Goal: Information Seeking & Learning: Learn about a topic

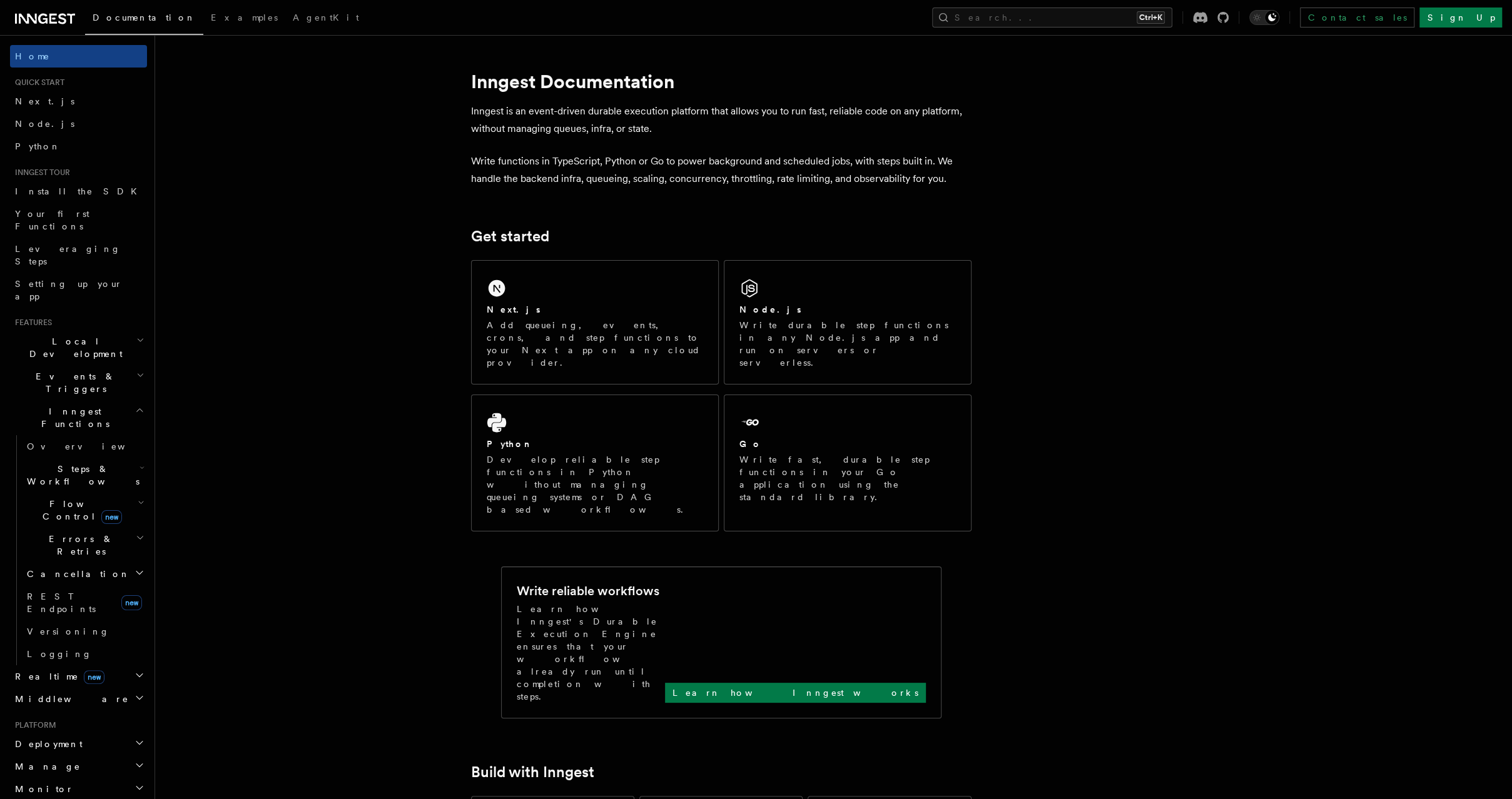
click at [101, 665] on h2 "Realtime new" at bounding box center [78, 676] width 137 height 23
click at [99, 688] on link "Overview" at bounding box center [84, 699] width 125 height 23
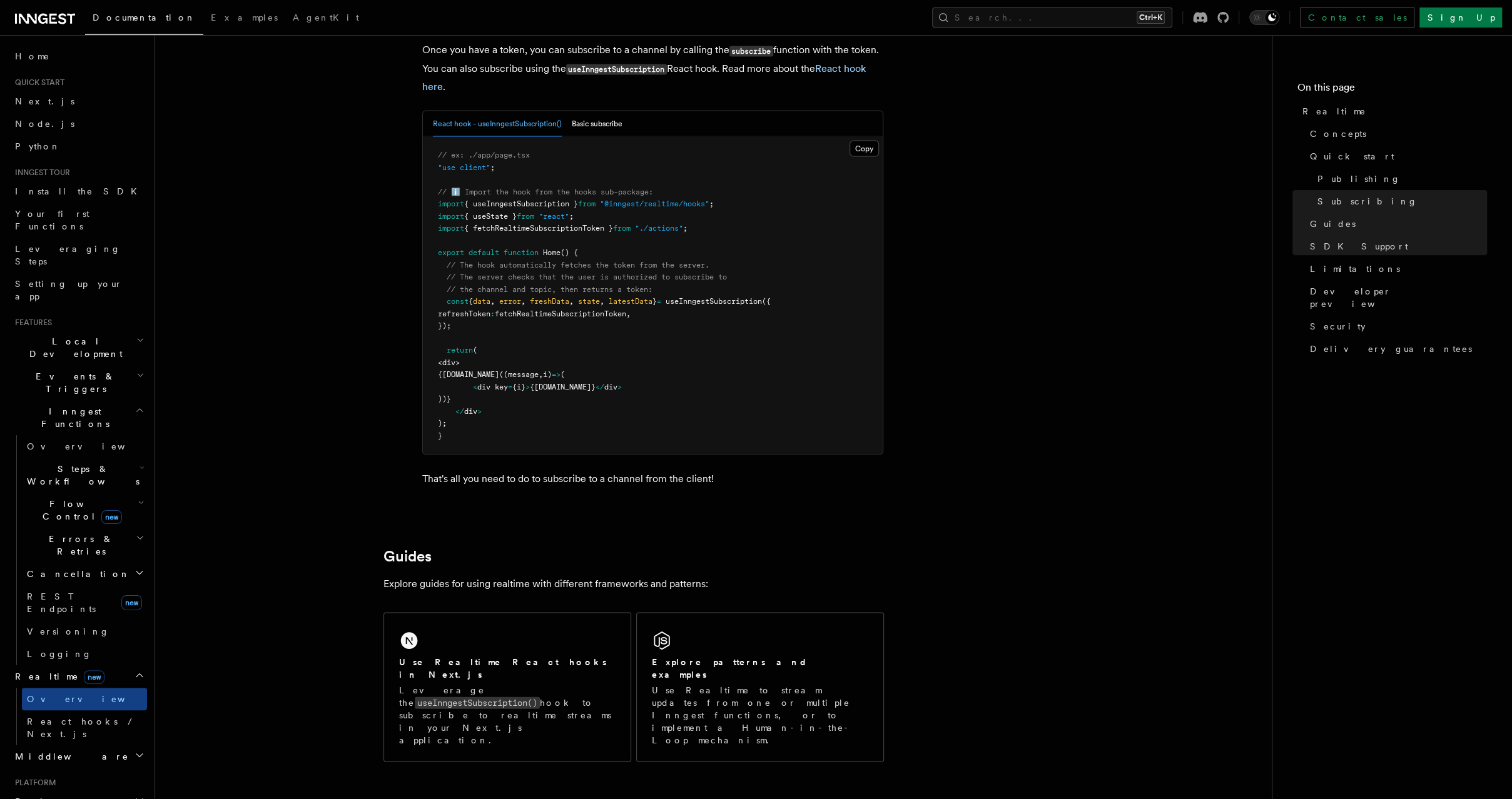
scroll to position [2210, 0]
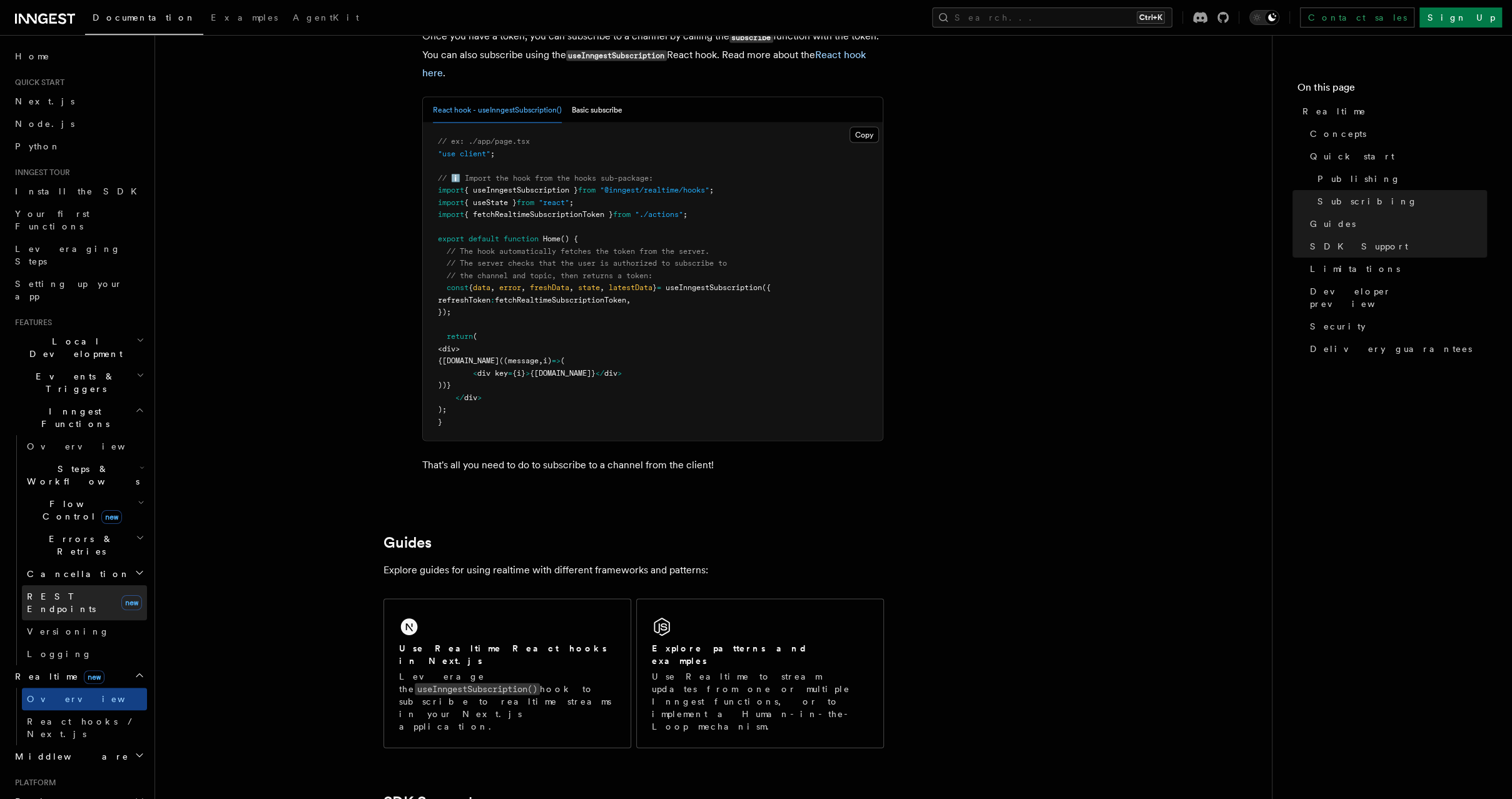
click at [82, 591] on span "REST Endpoints" at bounding box center [61, 602] width 69 height 23
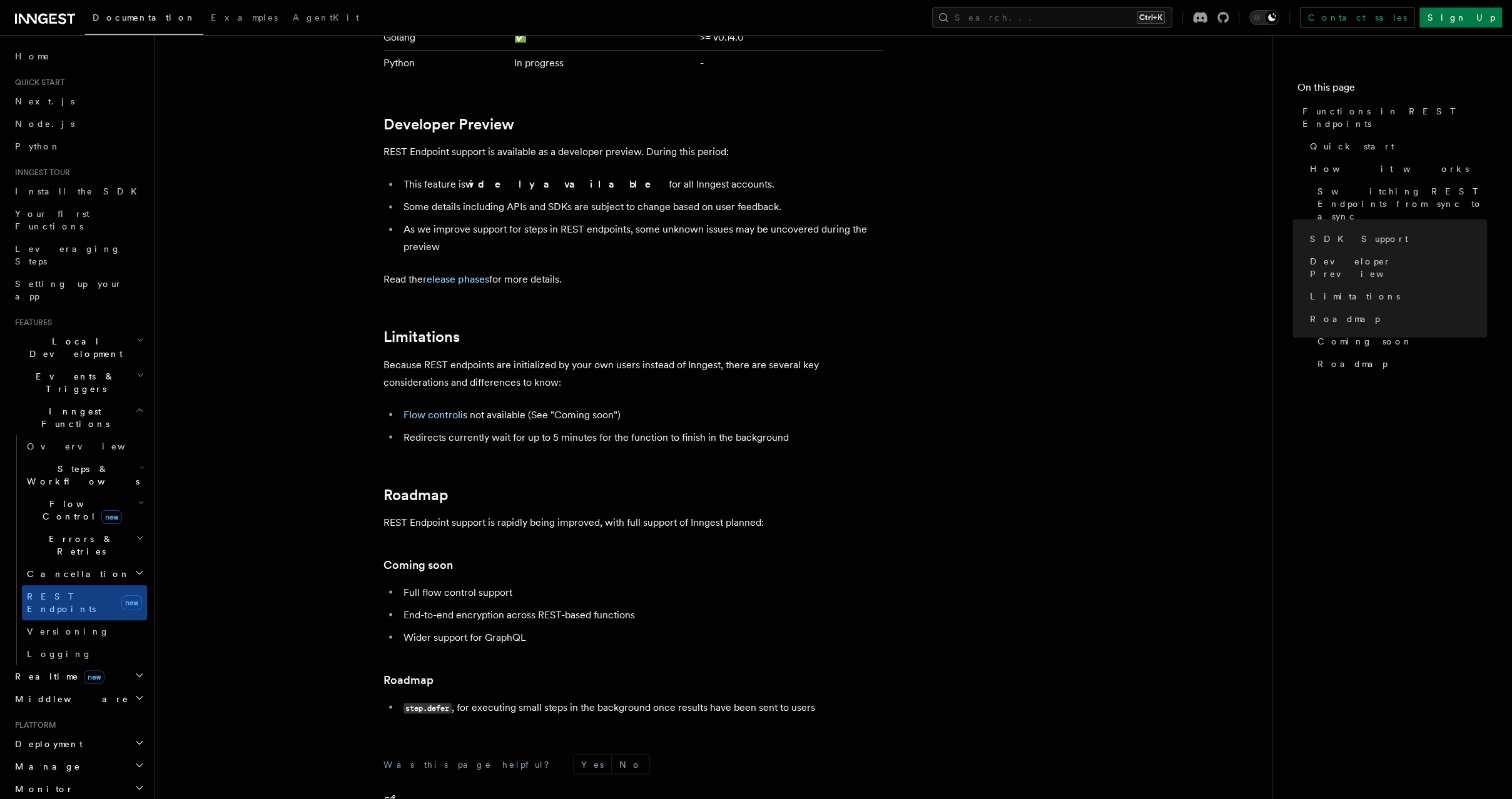
scroll to position [1918, 0]
click at [106, 493] on h2 "Flow Control new" at bounding box center [84, 511] width 125 height 35
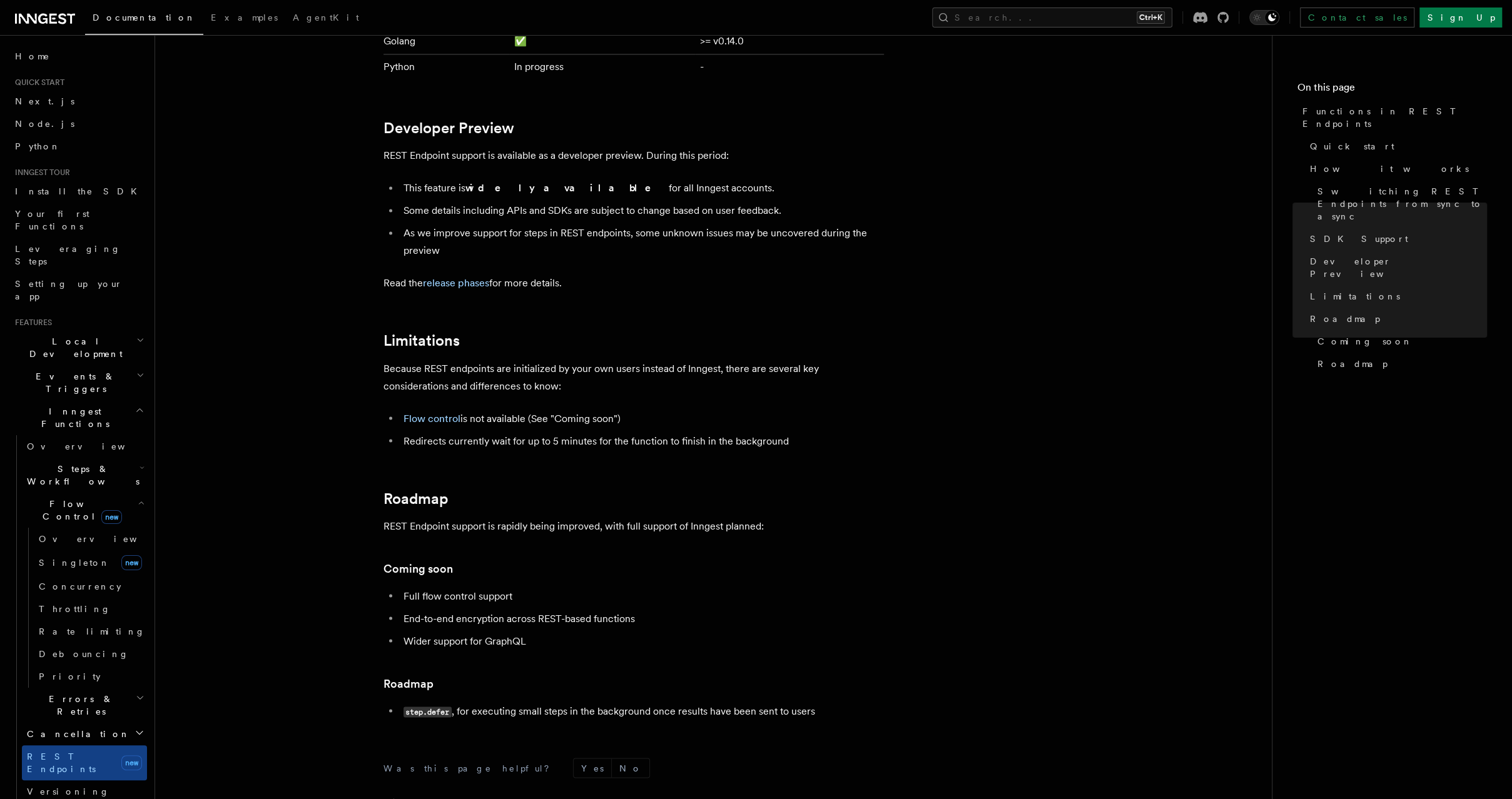
click at [103, 458] on h2 "Steps & Workflows" at bounding box center [84, 475] width 125 height 35
click at [97, 595] on link "AI Inference new" at bounding box center [90, 613] width 114 height 35
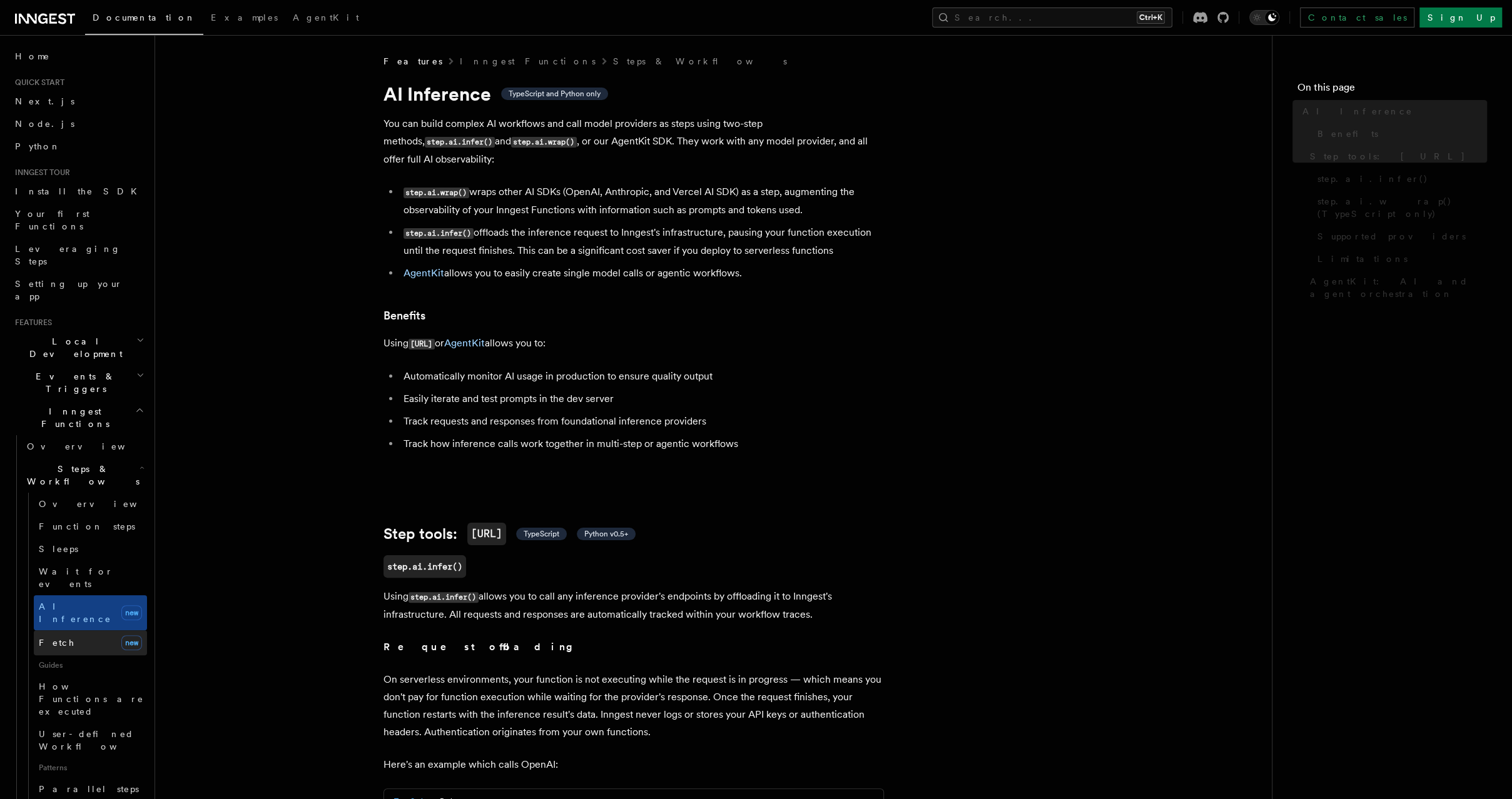
click at [88, 630] on link "Fetch new" at bounding box center [90, 643] width 114 height 25
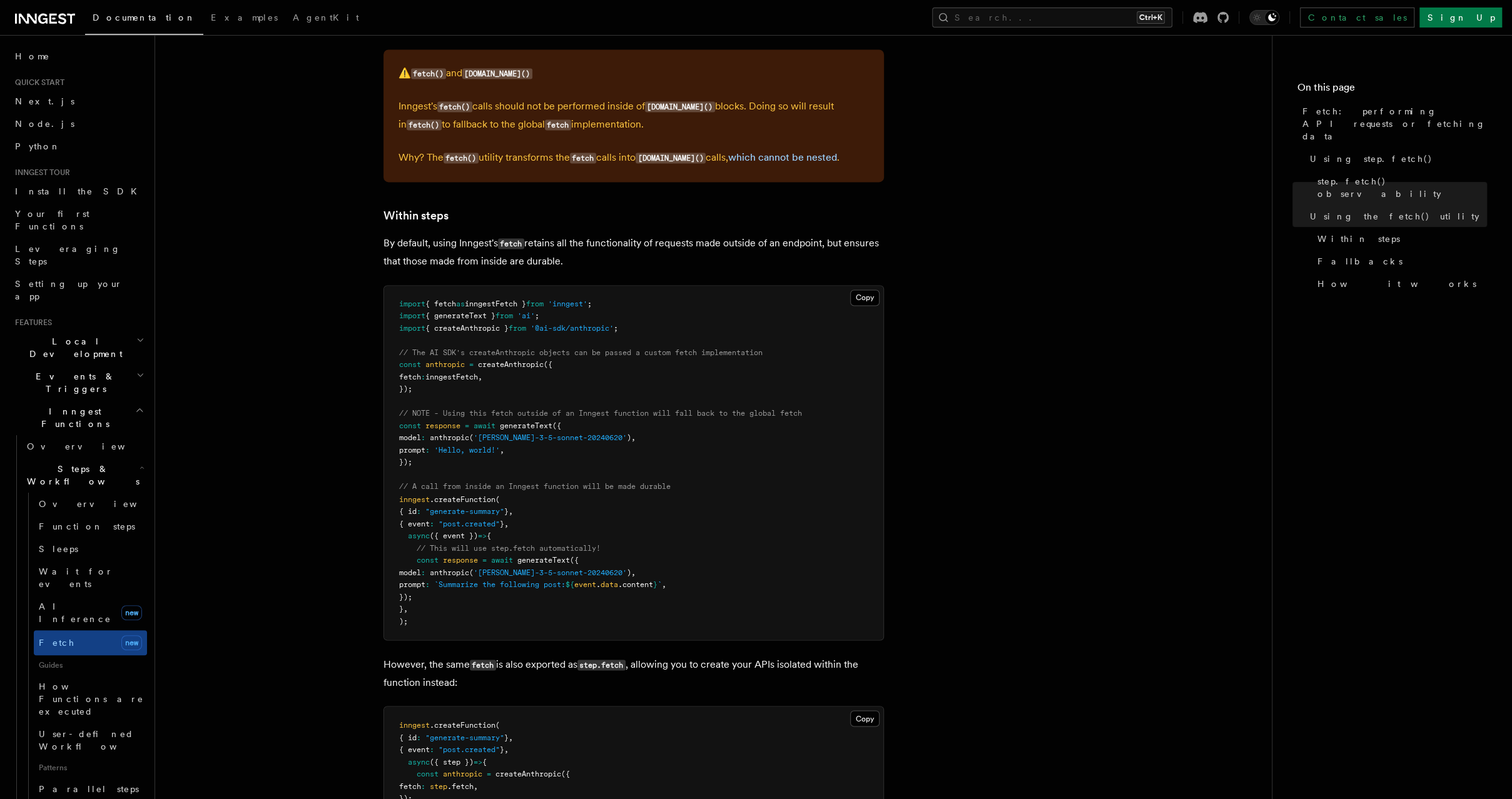
scroll to position [1769, 0]
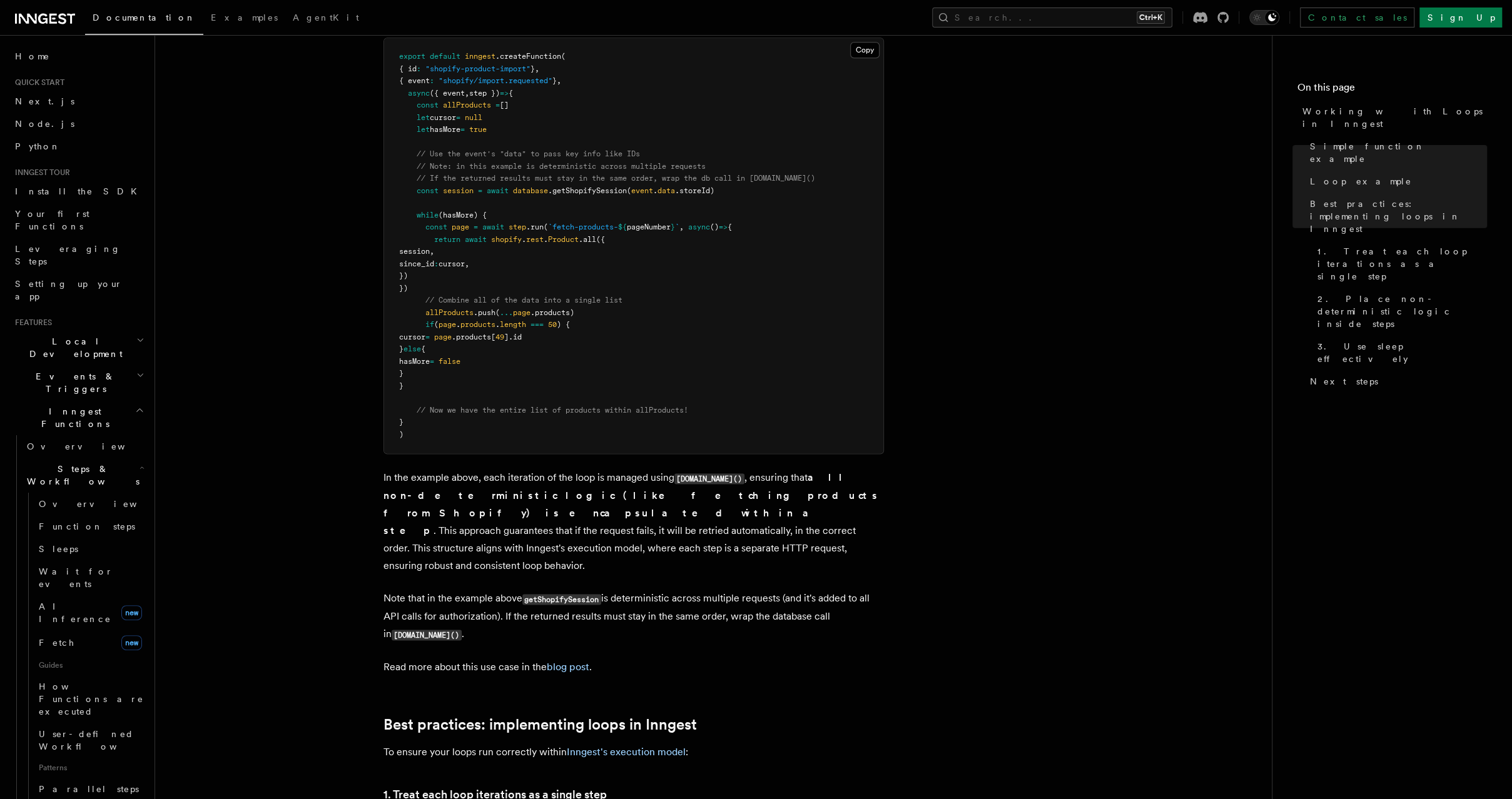
scroll to position [1294, 0]
click at [93, 778] on link "Parallel steps" at bounding box center [90, 789] width 114 height 23
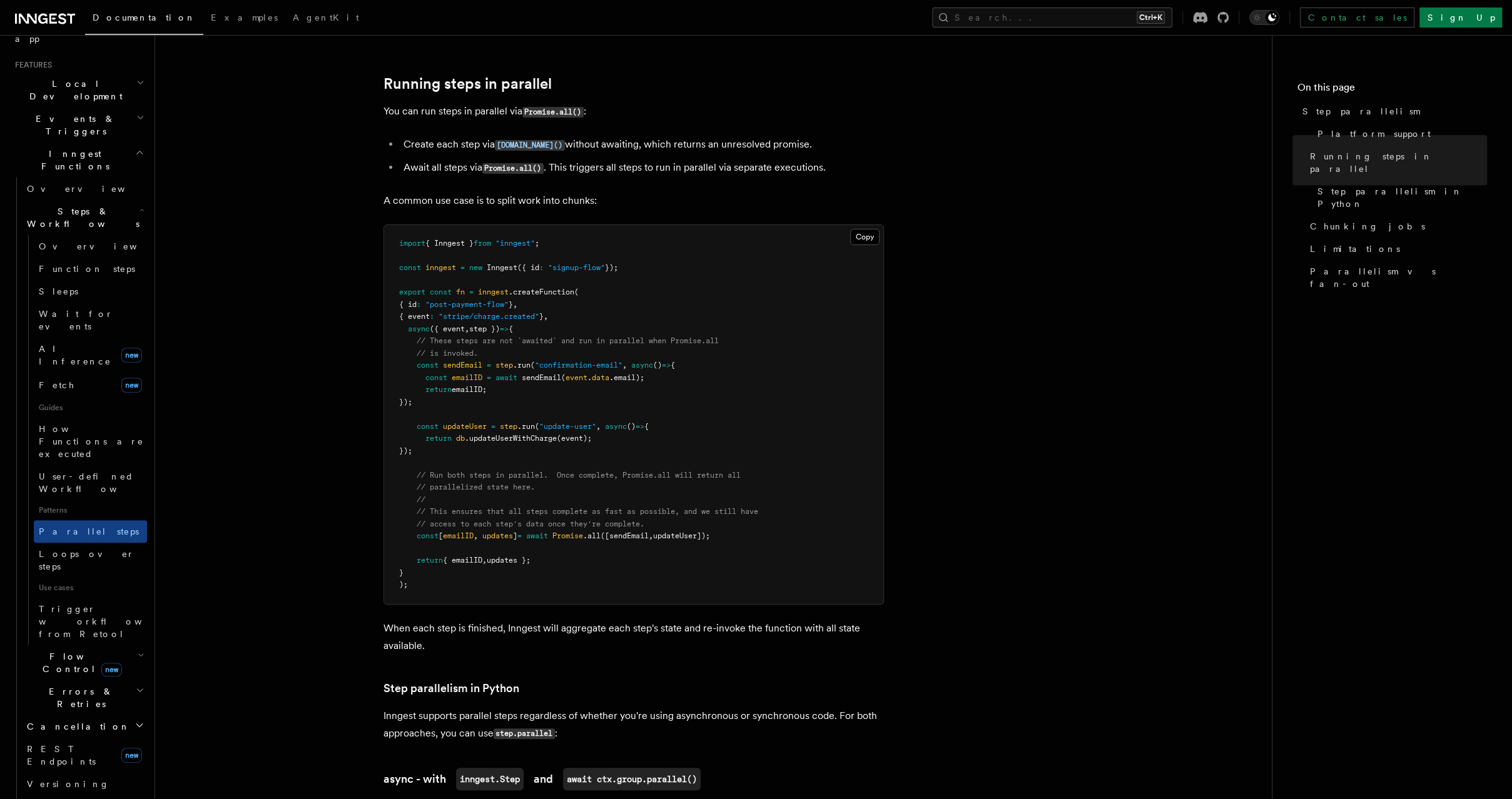
scroll to position [247, 0]
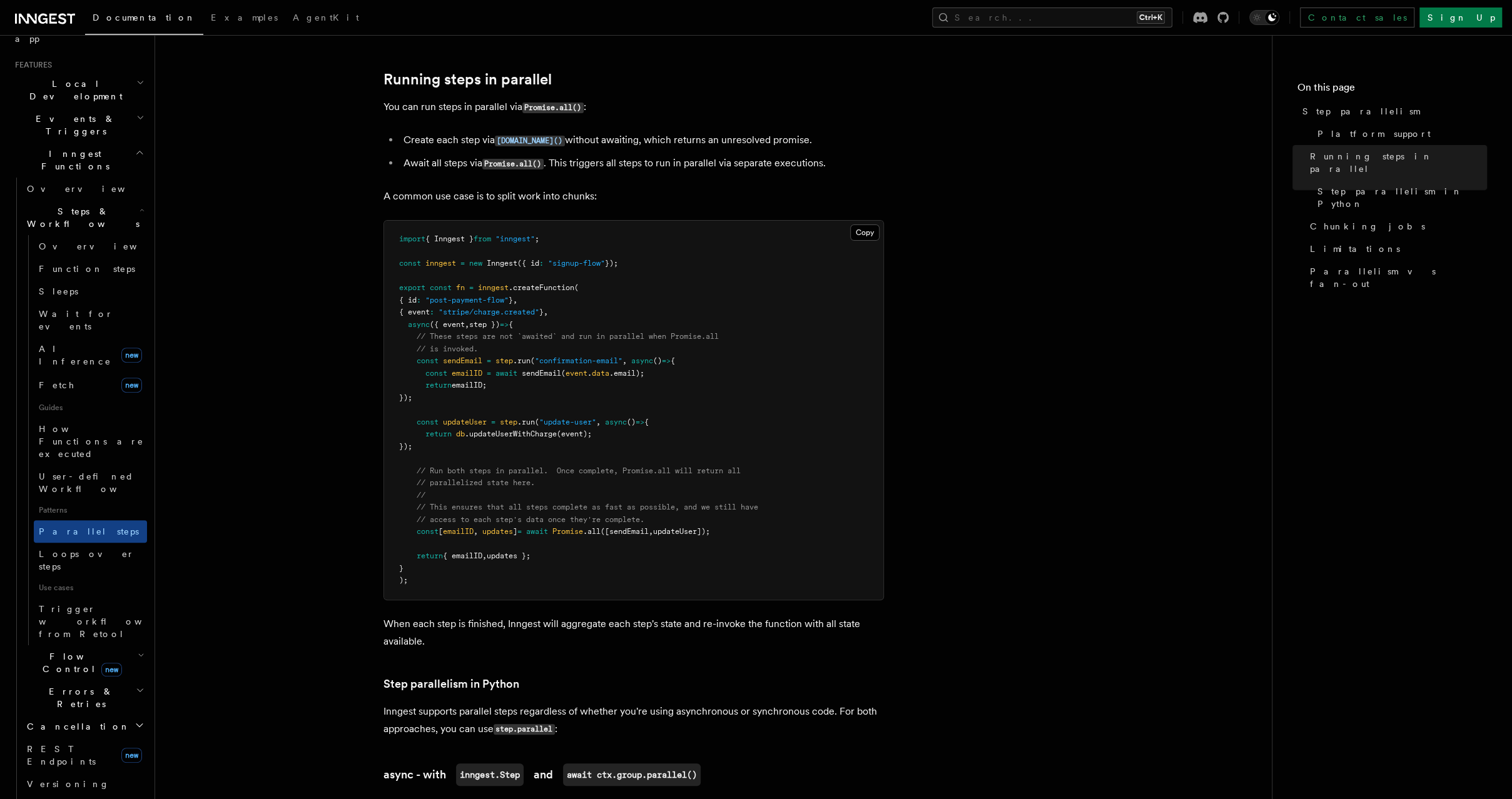
click at [135, 685] on icon "button" at bounding box center [140, 691] width 8 height 10
click at [114, 783] on link "Failure handlers" at bounding box center [90, 801] width 114 height 35
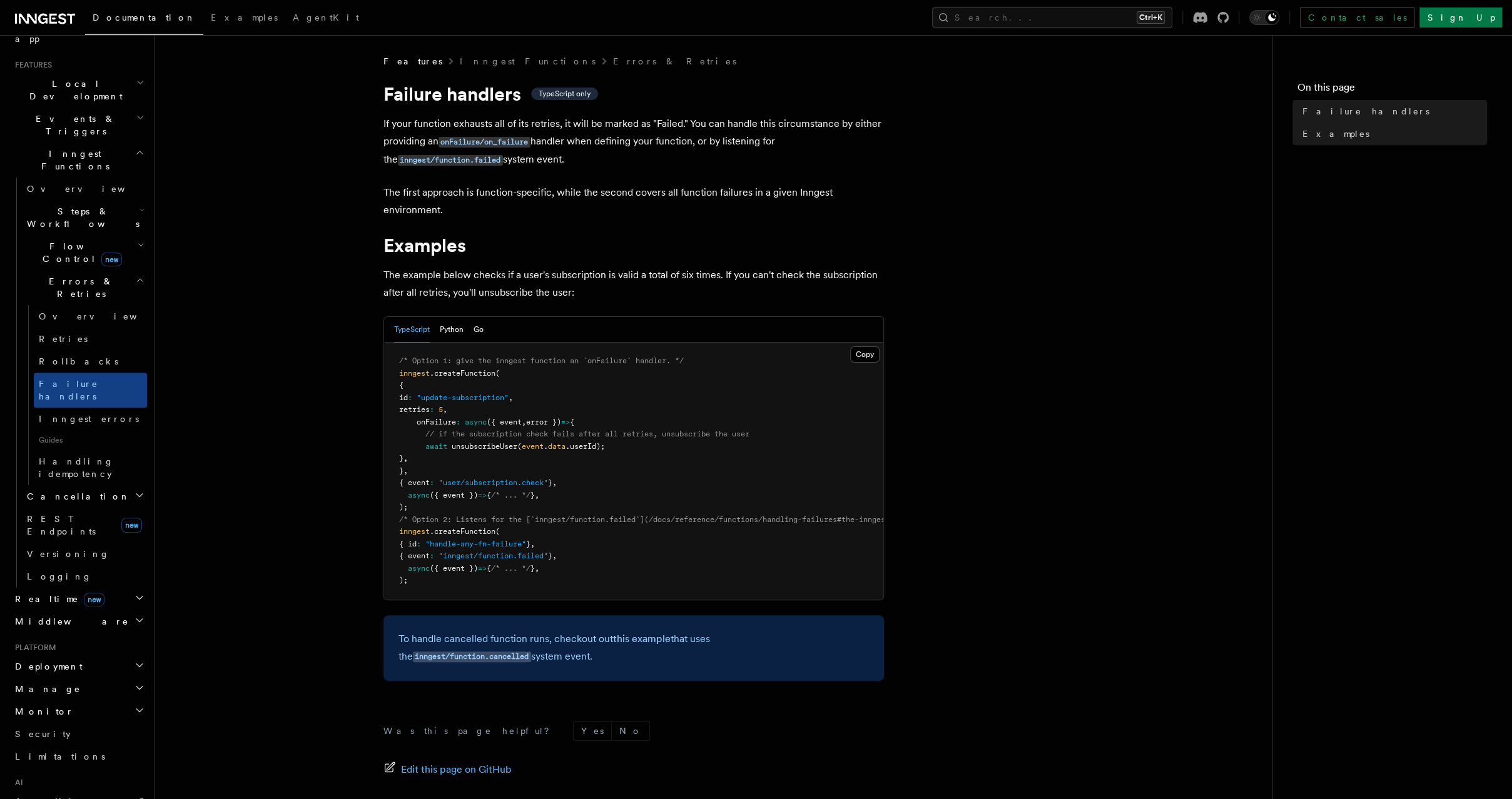
click at [109, 235] on h2 "Flow Control new" at bounding box center [84, 252] width 125 height 35
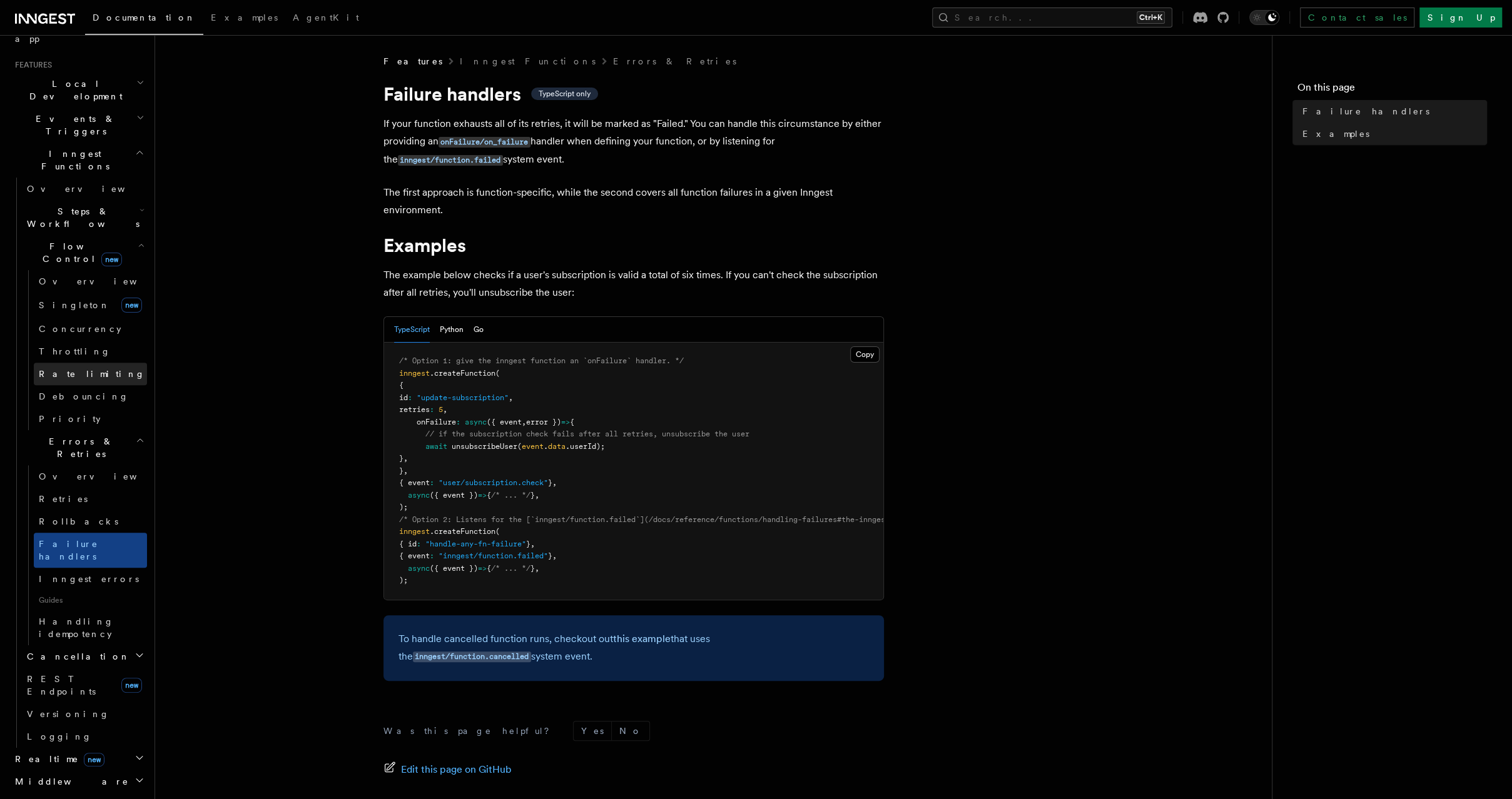
click at [114, 362] on link "Rate limiting" at bounding box center [90, 373] width 114 height 23
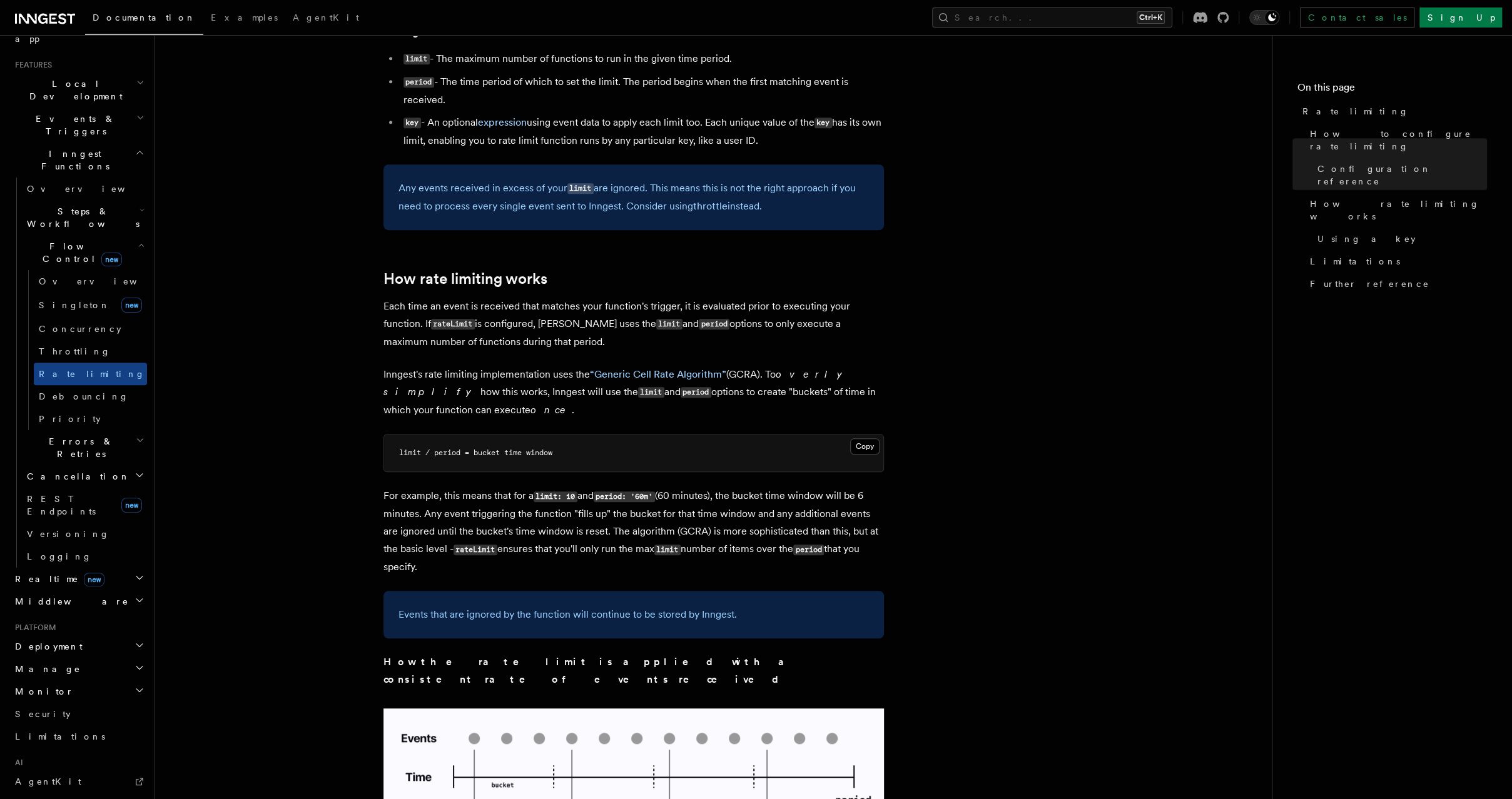
scroll to position [563, 0]
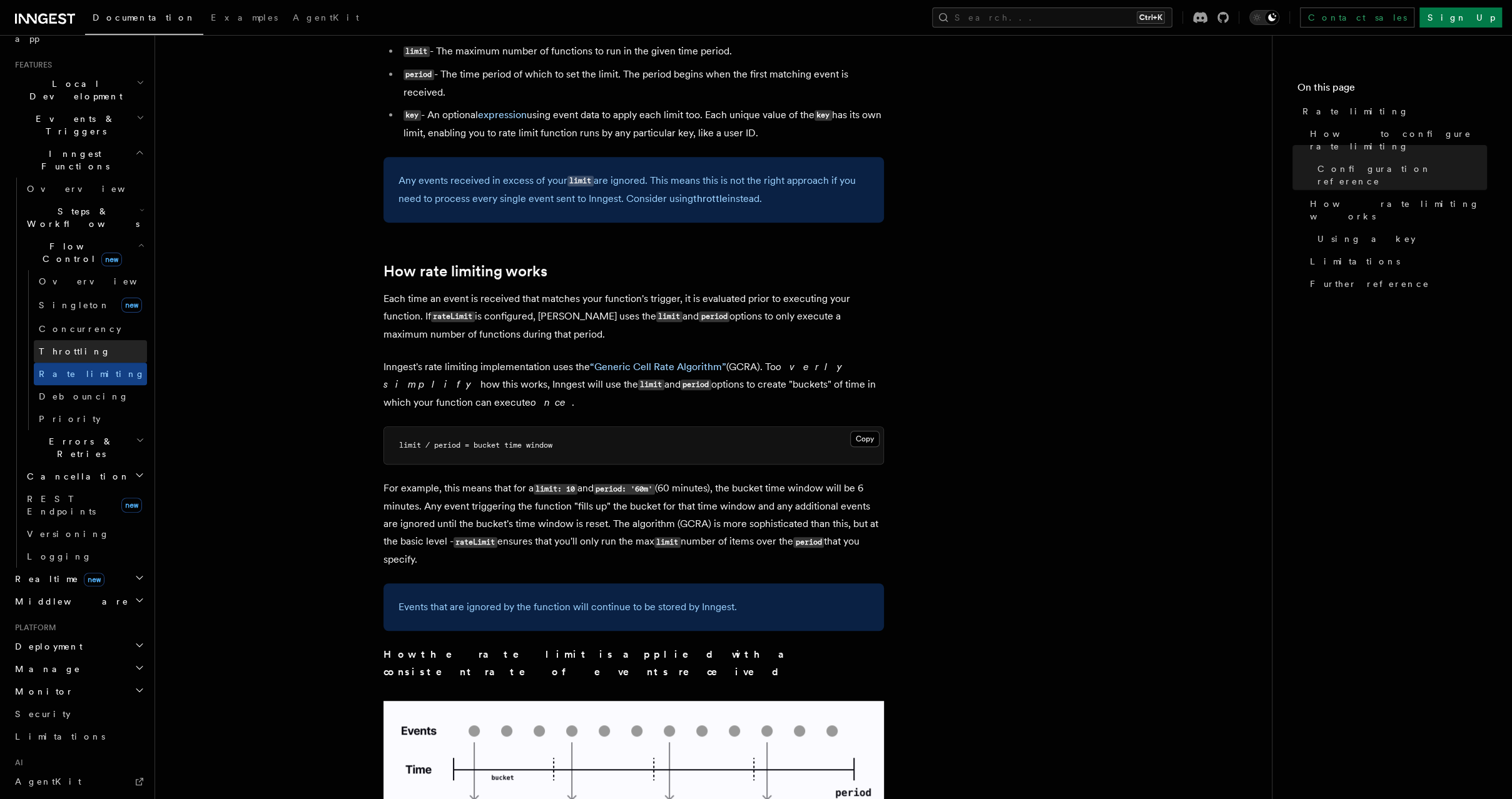
click at [120, 340] on link "Throttling" at bounding box center [90, 351] width 114 height 23
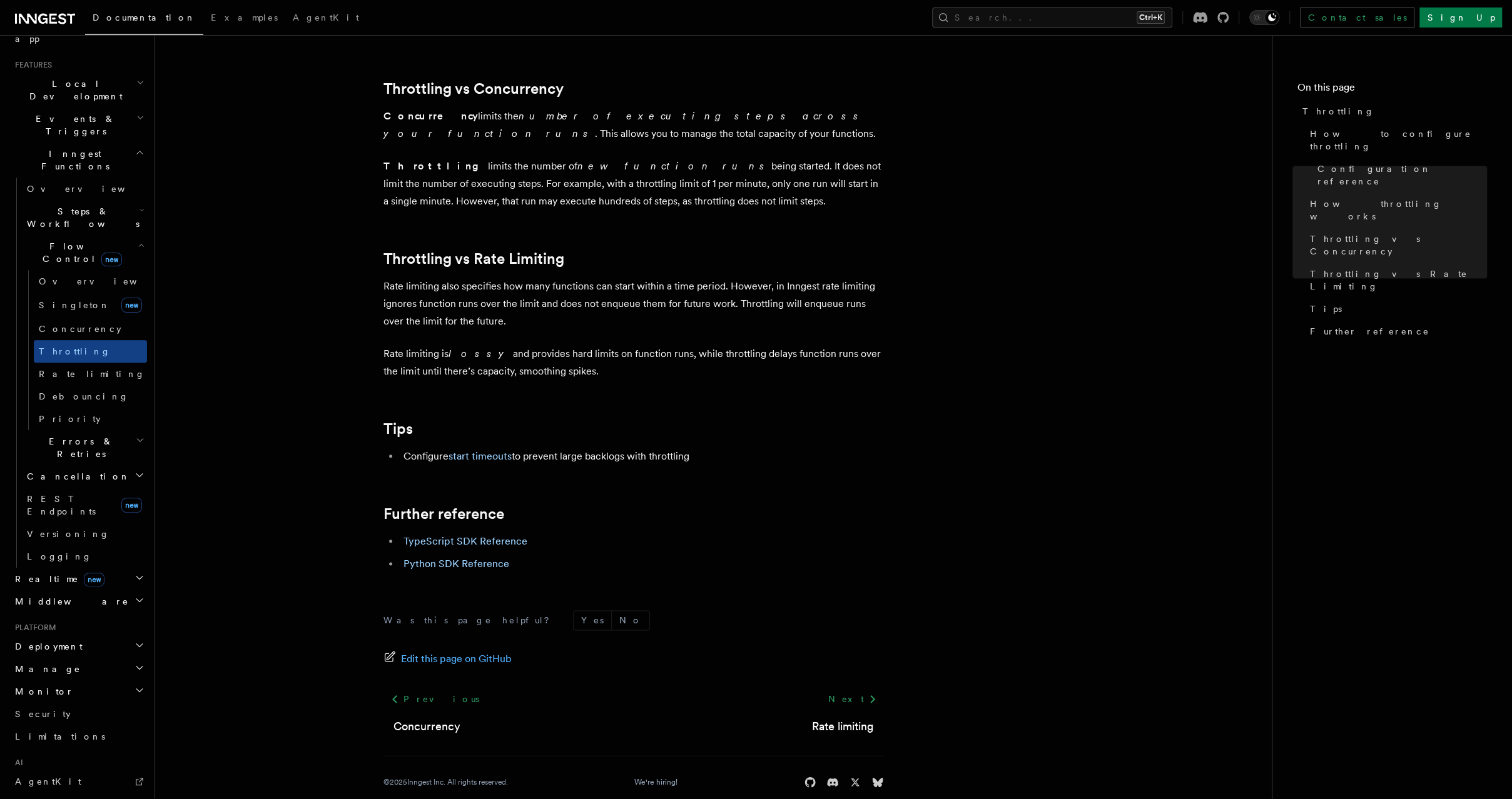
scroll to position [1149, 0]
click at [129, 362] on link "Rate limiting" at bounding box center [90, 373] width 114 height 23
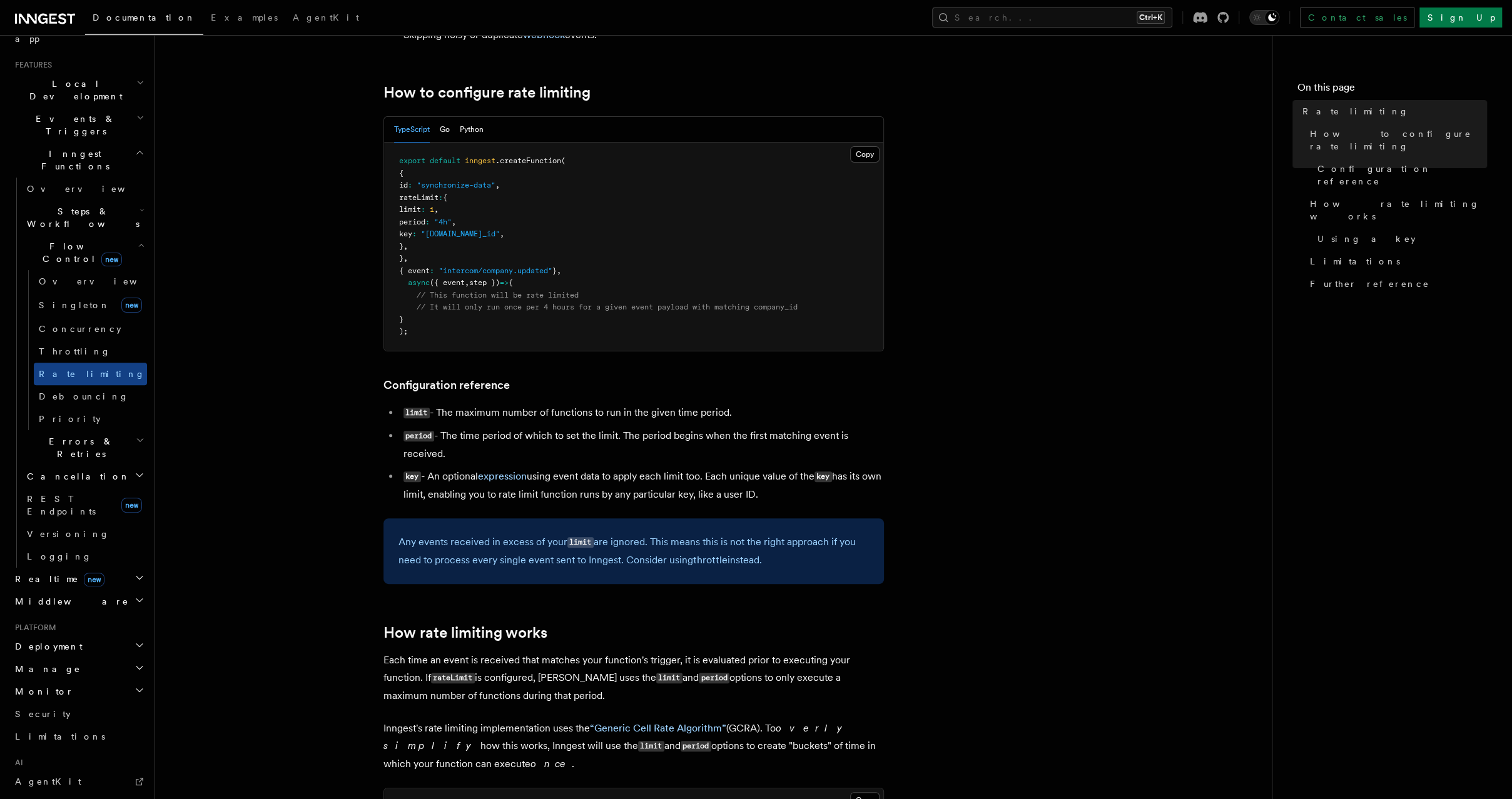
scroll to position [207, 0]
